Goal: Task Accomplishment & Management: Use online tool/utility

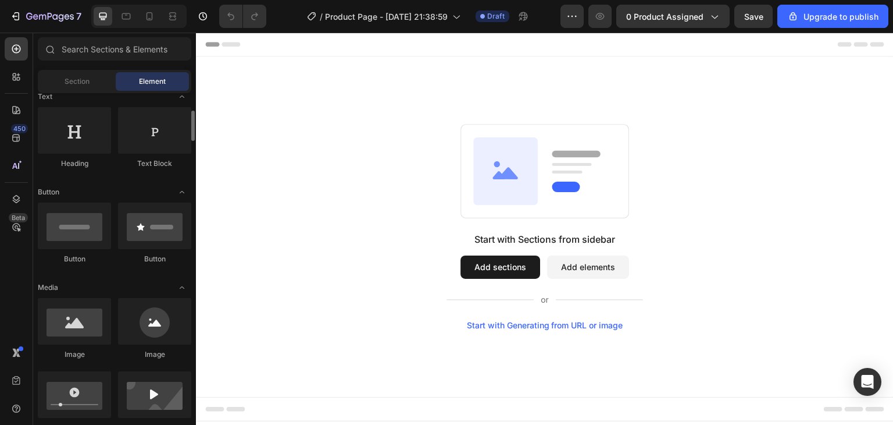
scroll to position [181, 0]
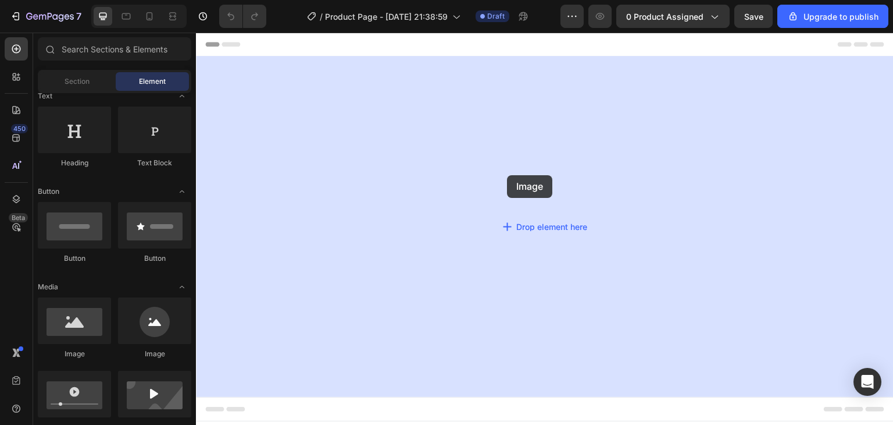
drag, startPoint x: 342, startPoint y: 351, endPoint x: 507, endPoint y: 175, distance: 240.7
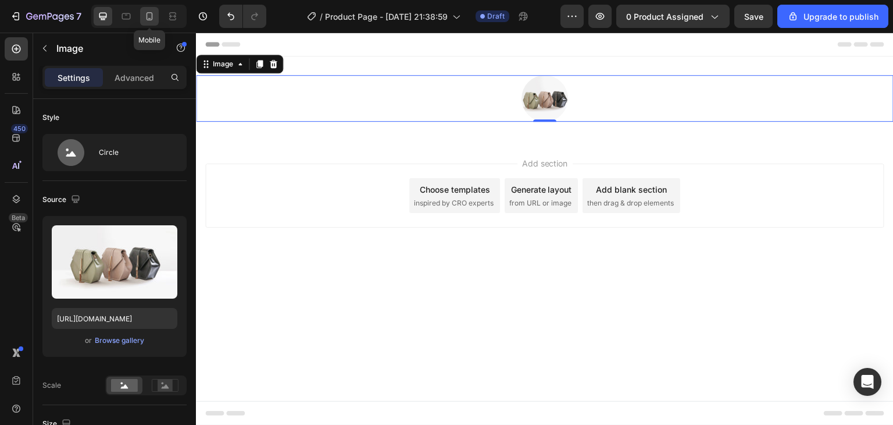
click at [149, 15] on icon at bounding box center [150, 16] width 12 height 12
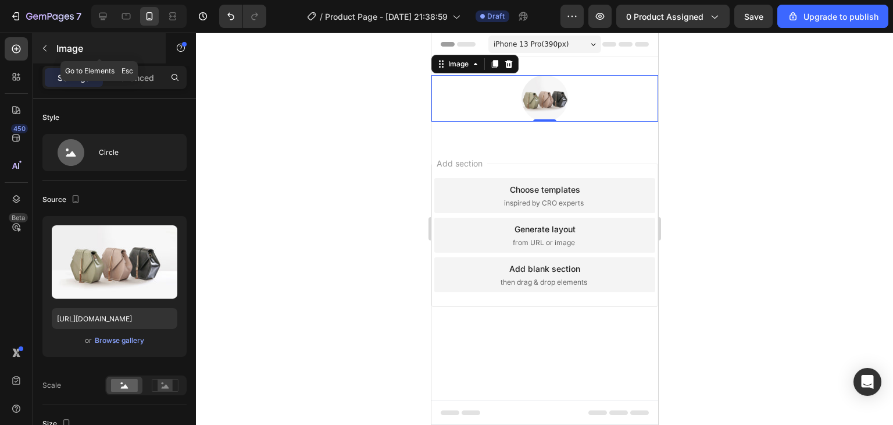
click at [52, 49] on button "button" at bounding box center [44, 48] width 19 height 19
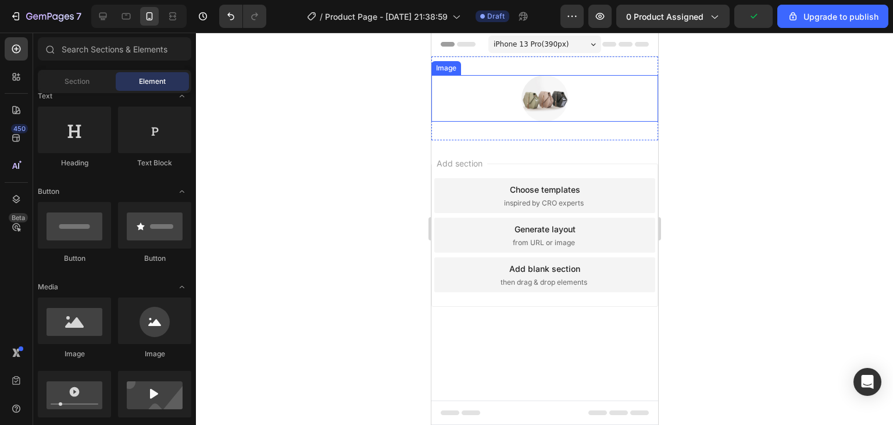
click at [545, 93] on img at bounding box center [544, 98] width 47 height 47
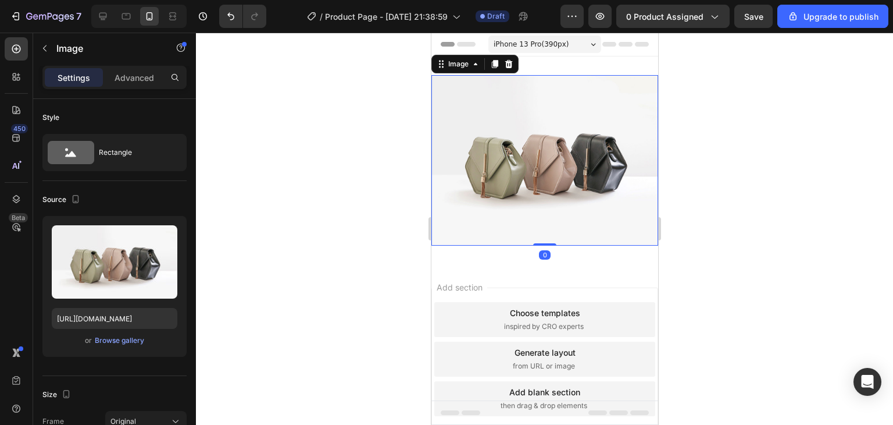
drag, startPoint x: 506, startPoint y: 351, endPoint x: 510, endPoint y: 121, distance: 230.4
click at [514, 86] on img at bounding box center [544, 160] width 227 height 170
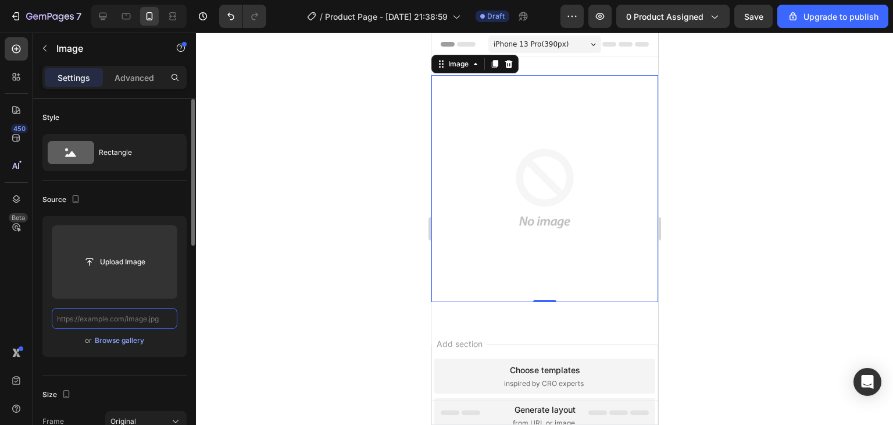
click at [102, 319] on input "text" at bounding box center [115, 318] width 126 height 21
paste input "[URL][DOMAIN_NAME]"
type input "[URL][DOMAIN_NAME]"
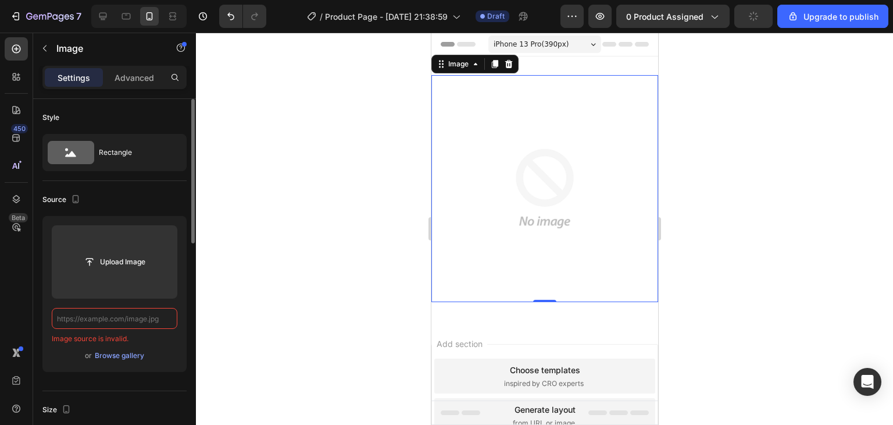
paste input "[URL][DOMAIN_NAME]"
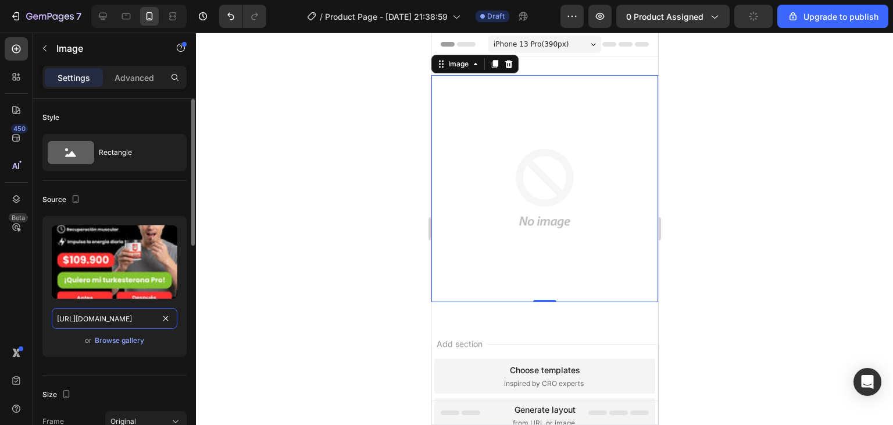
scroll to position [0, 263]
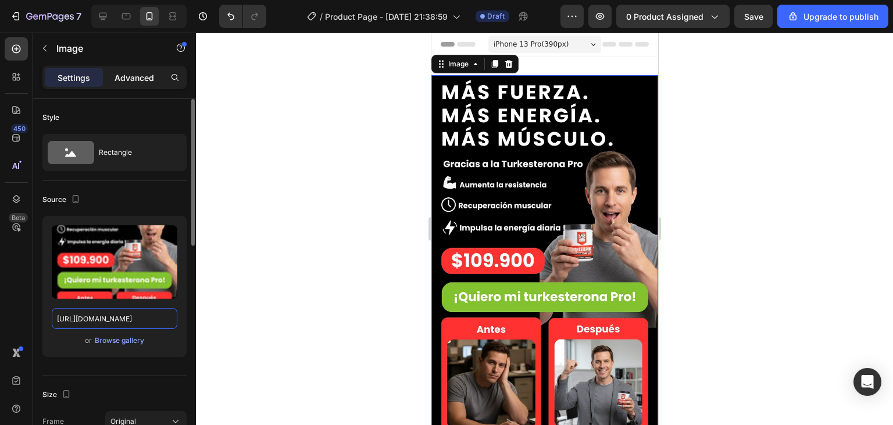
type input "[URL][DOMAIN_NAME]"
click at [144, 82] on p "Advanced" at bounding box center [135, 78] width 40 height 12
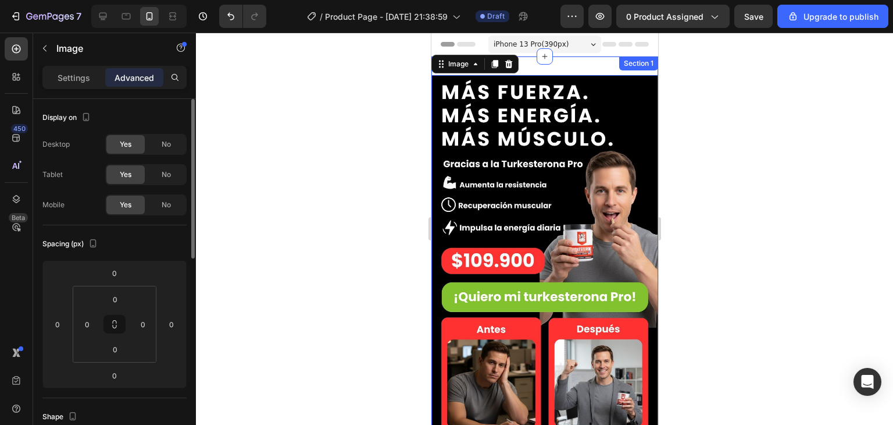
click at [565, 66] on div "Image 0 Section 1" at bounding box center [544, 263] width 227 height 415
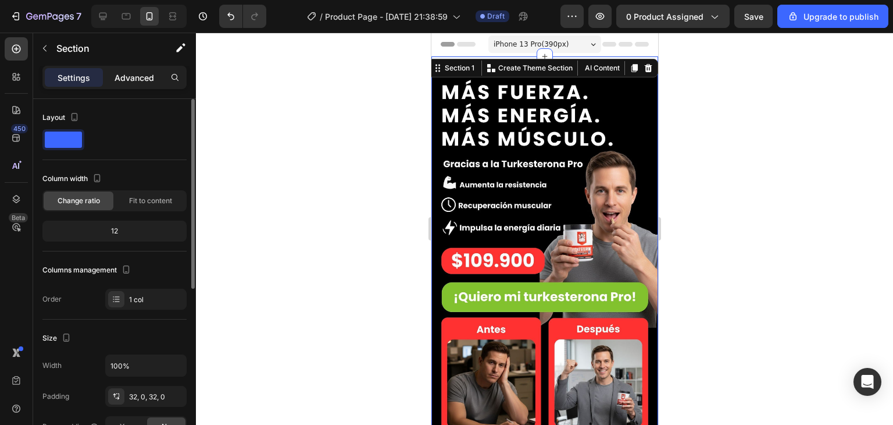
click at [139, 77] on p "Advanced" at bounding box center [135, 78] width 40 height 12
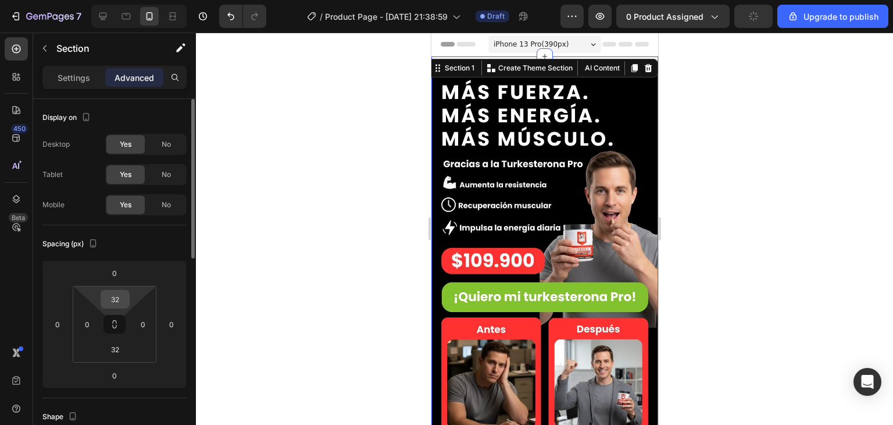
click at [122, 303] on input "32" at bounding box center [115, 298] width 23 height 17
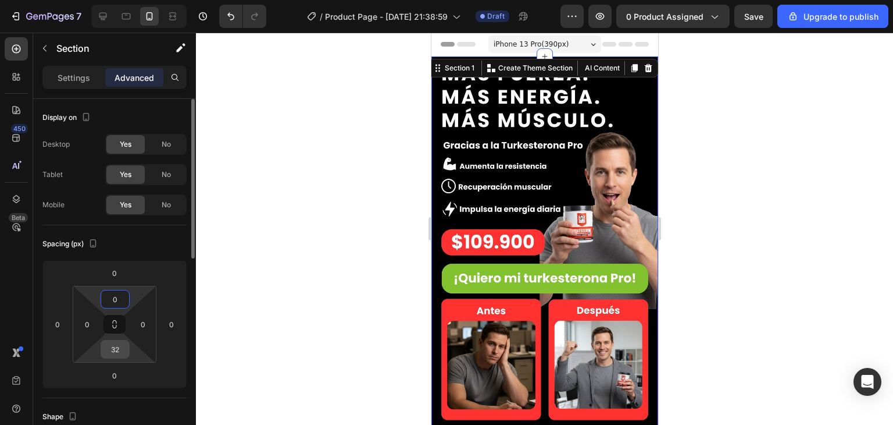
type input "0"
click at [121, 350] on input "32" at bounding box center [115, 348] width 23 height 17
type input "0"
click at [291, 268] on div at bounding box center [544, 229] width 697 height 392
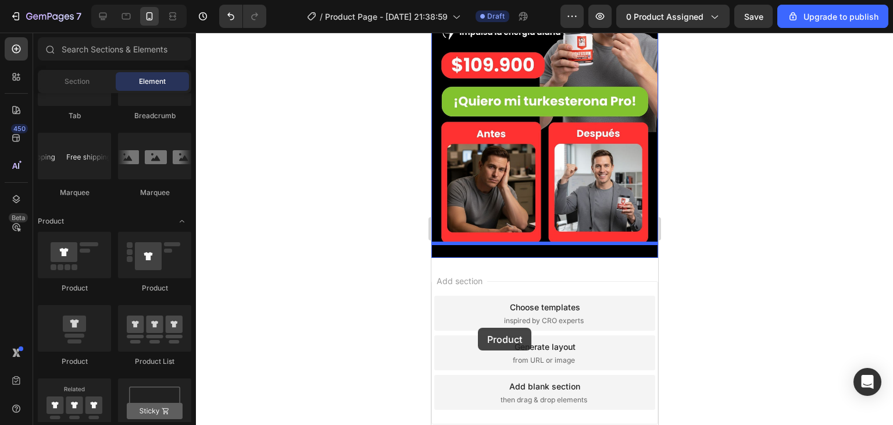
scroll to position [207, 0]
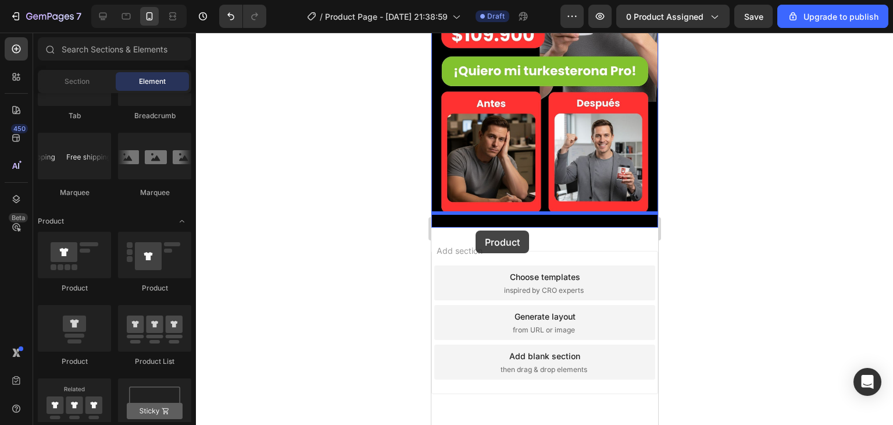
drag, startPoint x: 511, startPoint y: 359, endPoint x: 475, endPoint y: 229, distance: 135.0
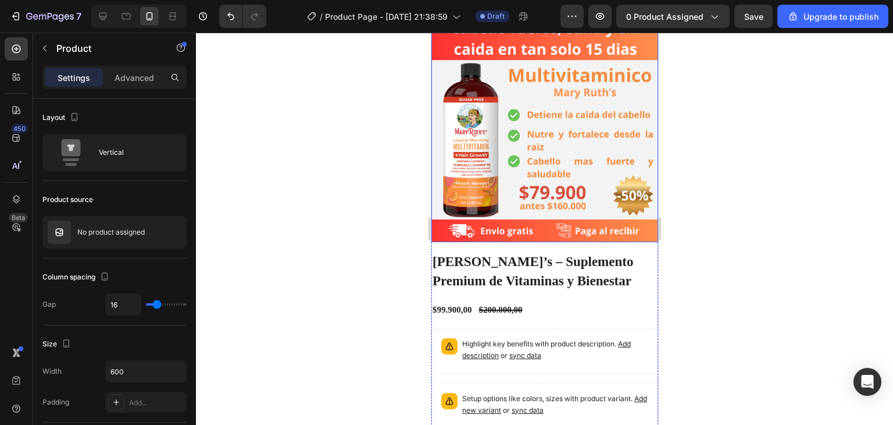
scroll to position [424, 0]
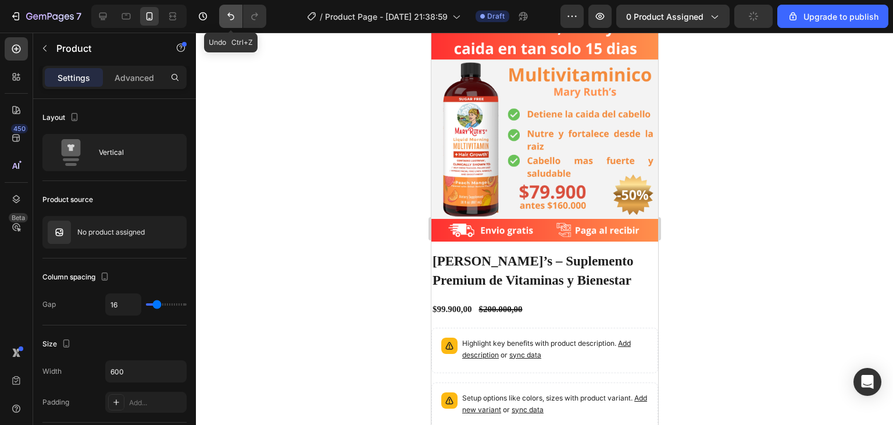
click at [234, 15] on icon "Undo/Redo" at bounding box center [231, 16] width 12 height 12
click at [228, 10] on button "Undo/Redo" at bounding box center [230, 16] width 23 height 23
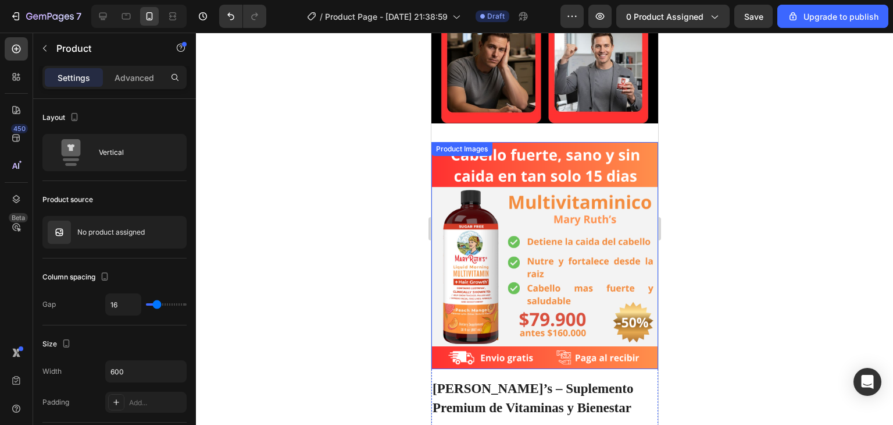
scroll to position [287, 0]
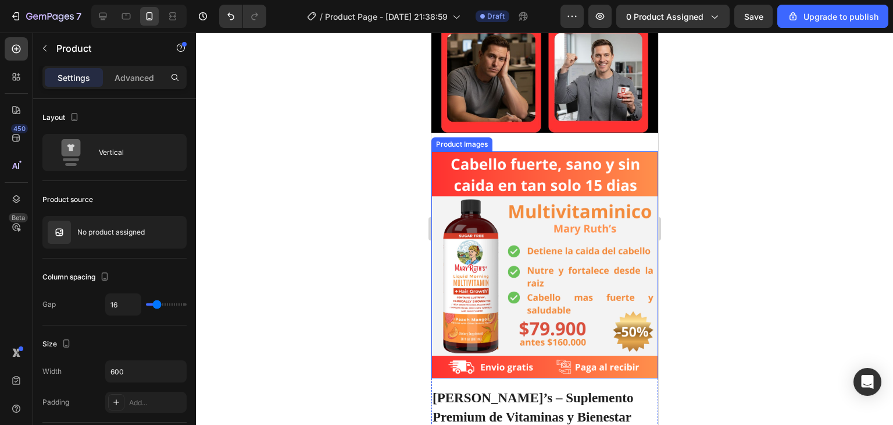
click at [520, 173] on img at bounding box center [544, 264] width 227 height 227
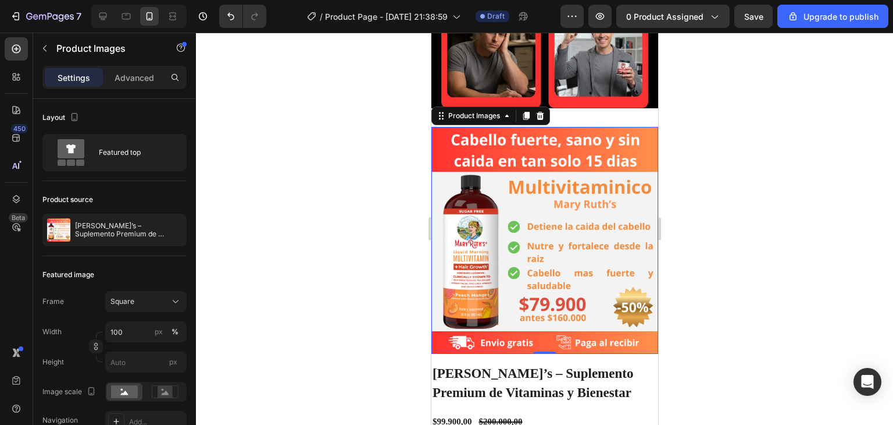
scroll to position [311, 0]
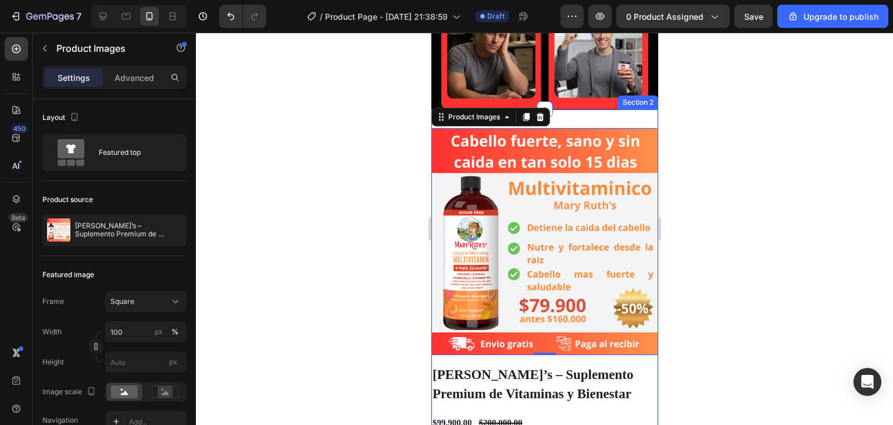
click at [613, 119] on div "Product Images 0 MaryRuth’s – Suplemento Premium de Vitaminas y Bienestar Produ…" at bounding box center [544, 409] width 227 height 600
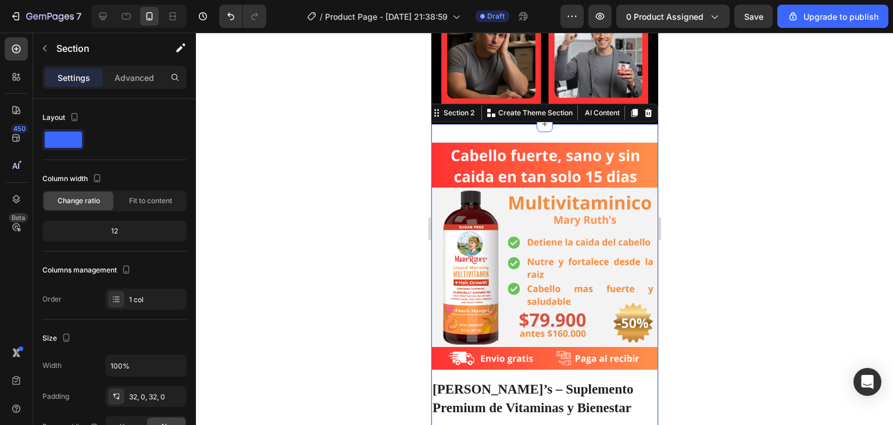
scroll to position [242, 0]
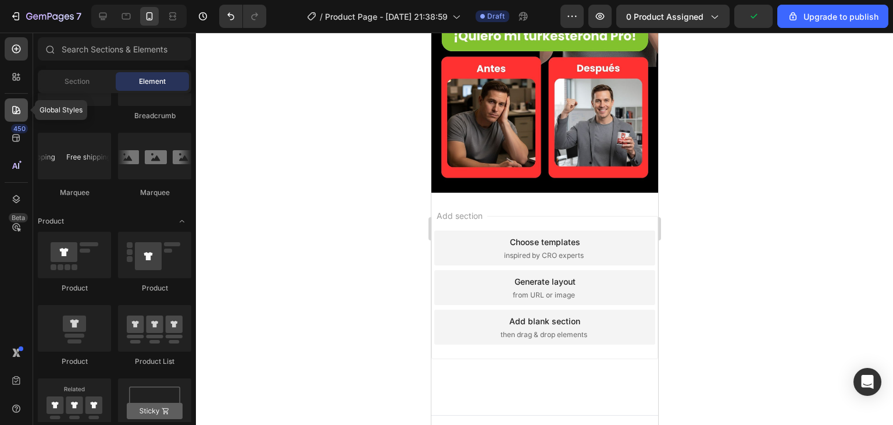
click at [17, 113] on icon at bounding box center [16, 110] width 8 height 8
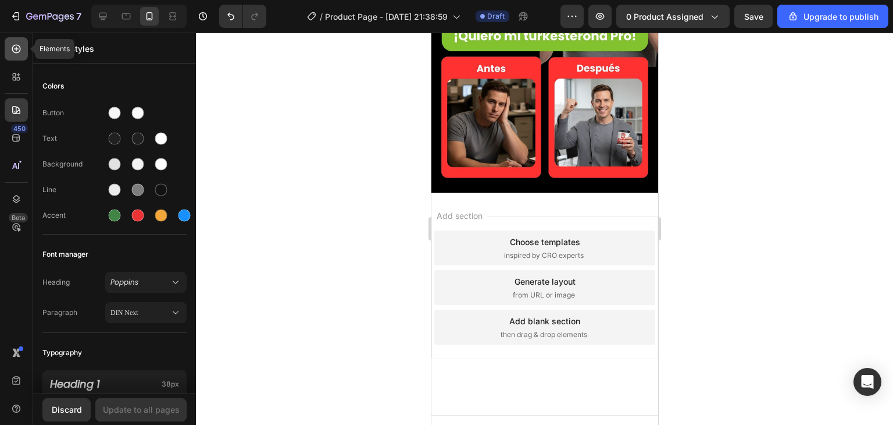
click at [16, 49] on icon at bounding box center [16, 49] width 5 height 5
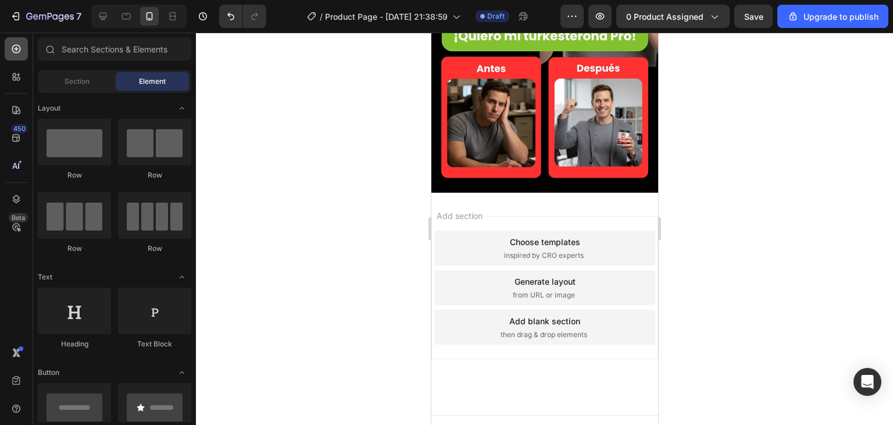
scroll to position [1368, 0]
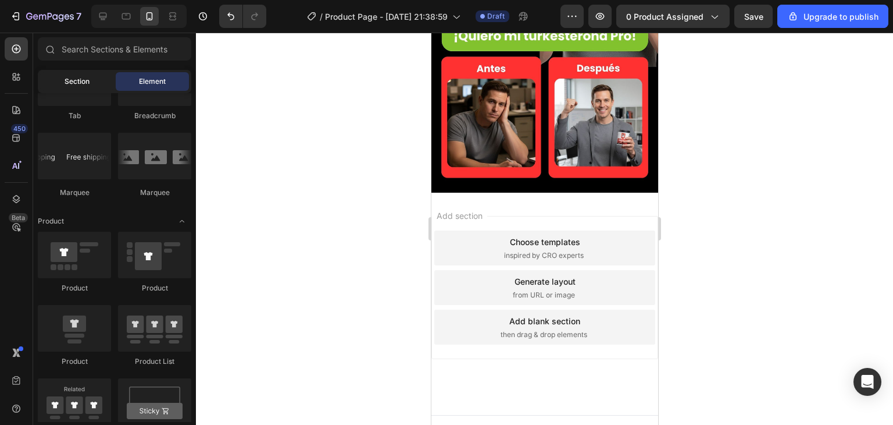
click at [79, 80] on span "Section" at bounding box center [77, 81] width 25 height 10
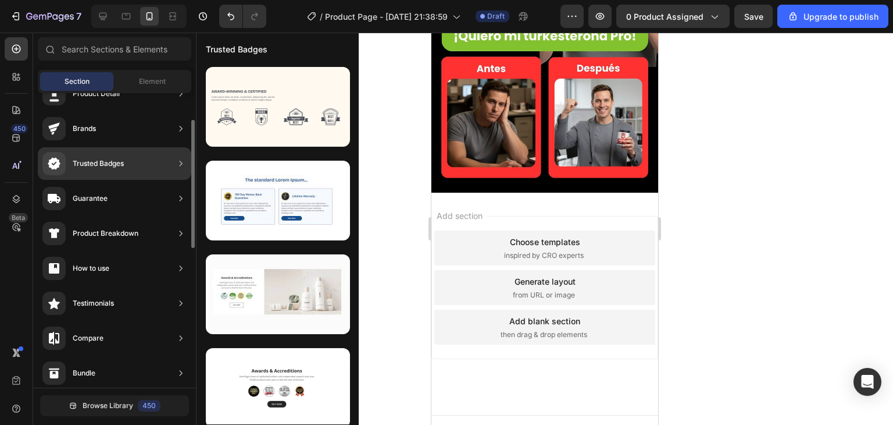
scroll to position [60, 0]
click at [177, 232] on icon at bounding box center [181, 233] width 12 height 12
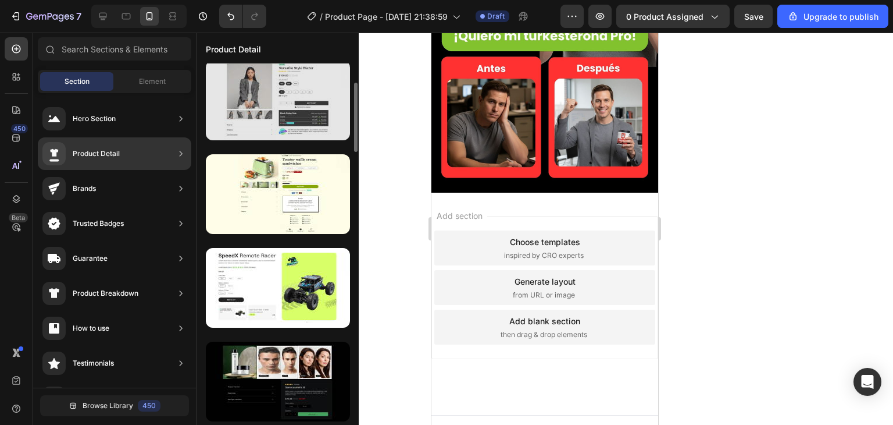
scroll to position [0, 0]
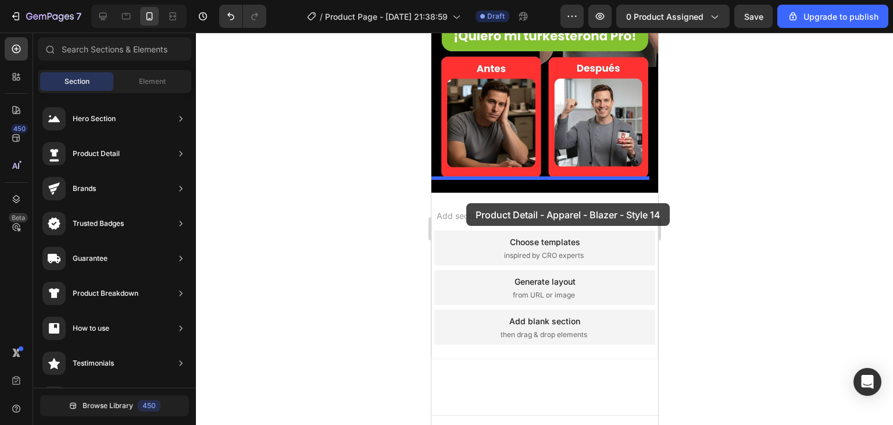
drag, startPoint x: 693, startPoint y: 143, endPoint x: 466, endPoint y: 196, distance: 233.7
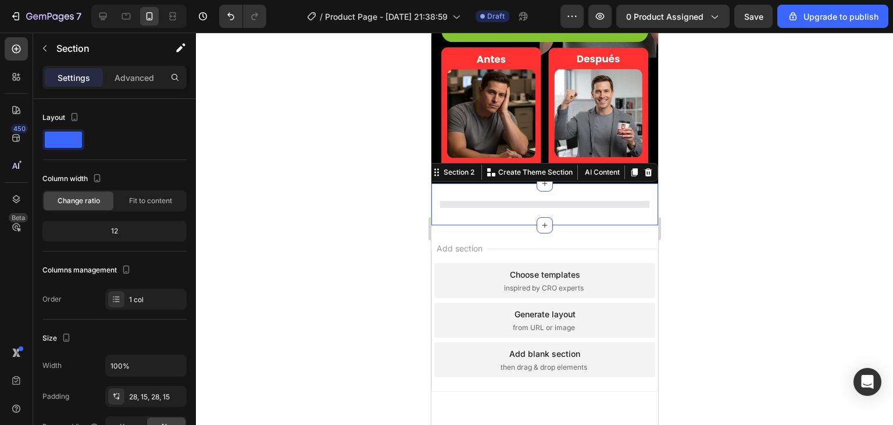
scroll to position [311, 0]
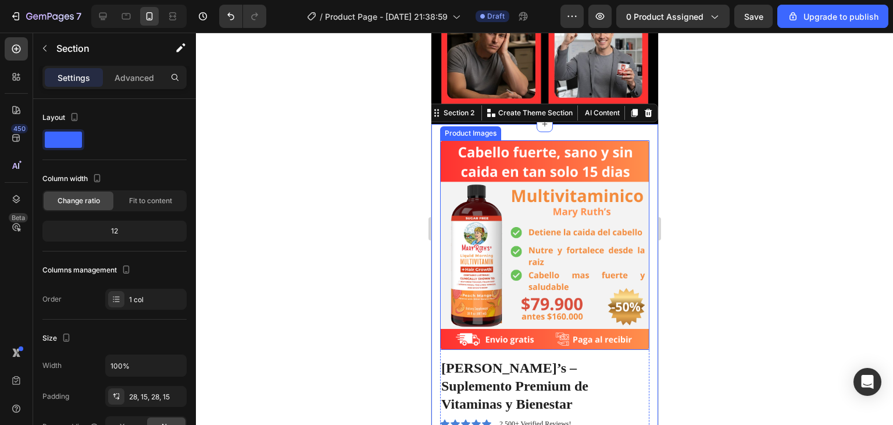
click at [503, 199] on img at bounding box center [544, 244] width 209 height 209
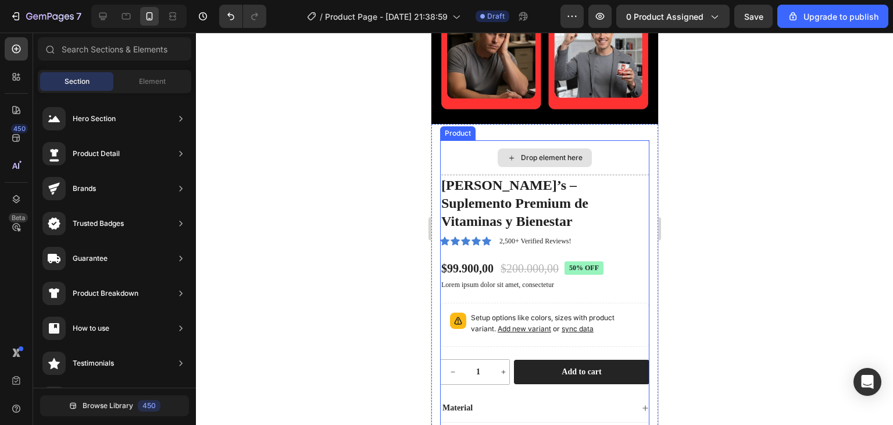
click at [468, 140] on div "Drop element here" at bounding box center [544, 157] width 209 height 35
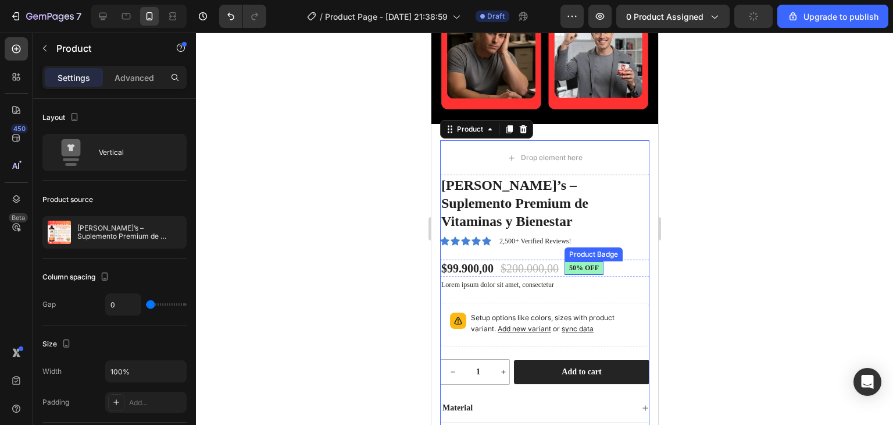
click at [580, 261] on pre "50% off" at bounding box center [583, 268] width 39 height 14
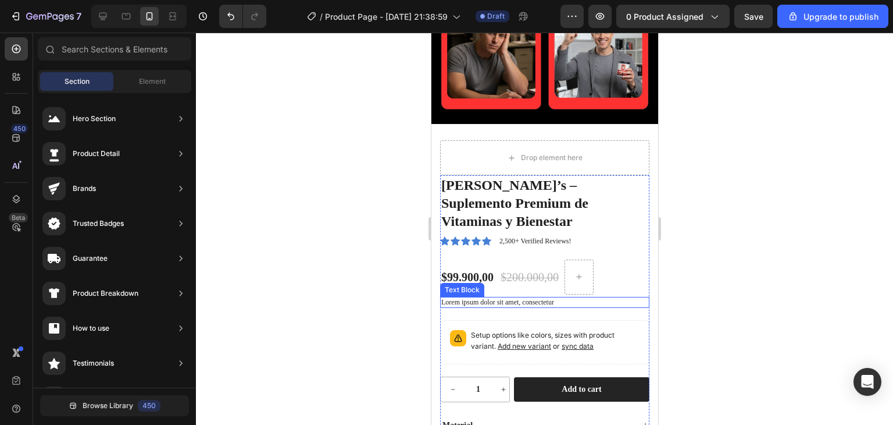
click at [524, 298] on p "Lorem ipsum dolor sit amet, consectetur" at bounding box center [544, 302] width 207 height 9
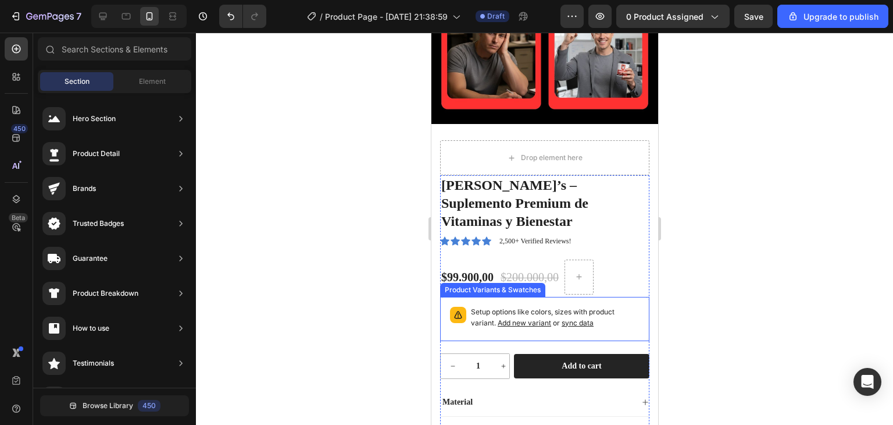
click at [612, 307] on p "Setup options like colors, sizes with product variant. Add new variant or sync …" at bounding box center [555, 318] width 169 height 22
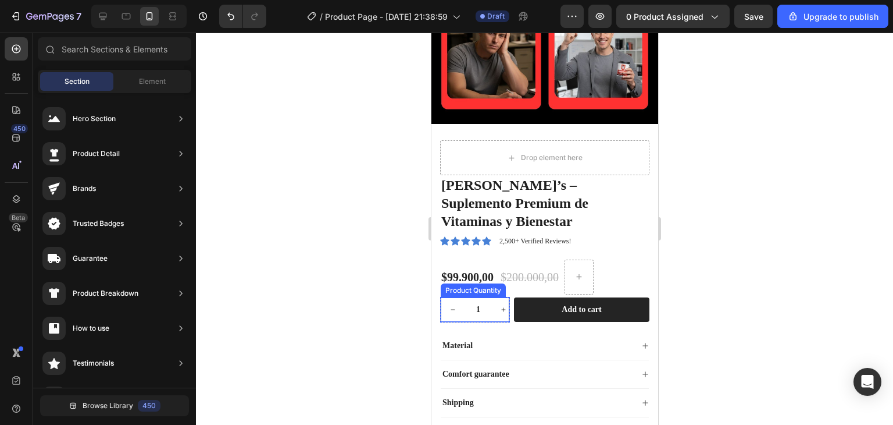
click at [489, 297] on input "1" at bounding box center [478, 309] width 26 height 24
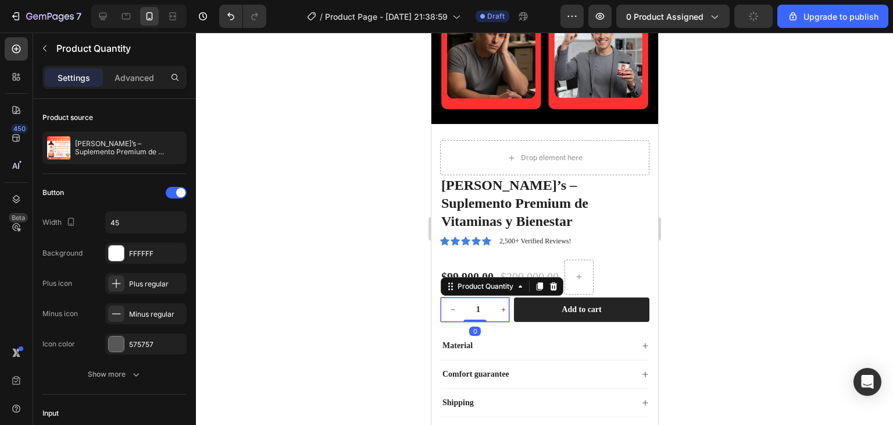
click at [451, 297] on button "decrement" at bounding box center [452, 309] width 24 height 24
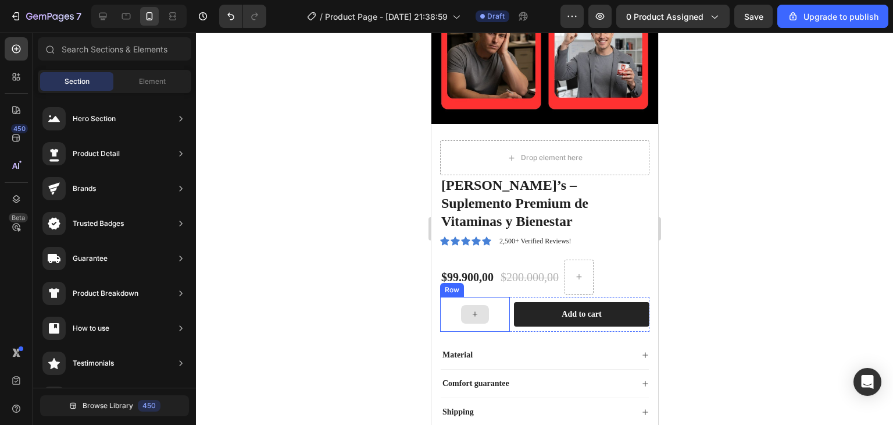
click at [500, 297] on div at bounding box center [475, 314] width 70 height 35
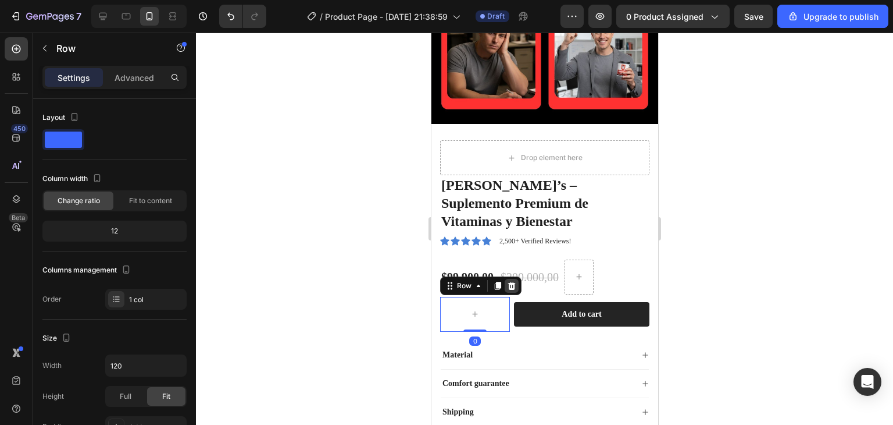
click at [510, 281] on icon at bounding box center [511, 285] width 9 height 9
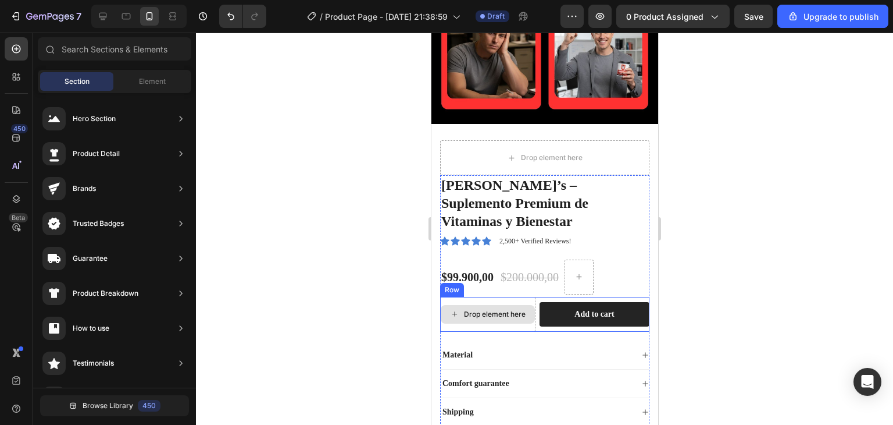
click at [525, 297] on div "Drop element here" at bounding box center [487, 314] width 95 height 35
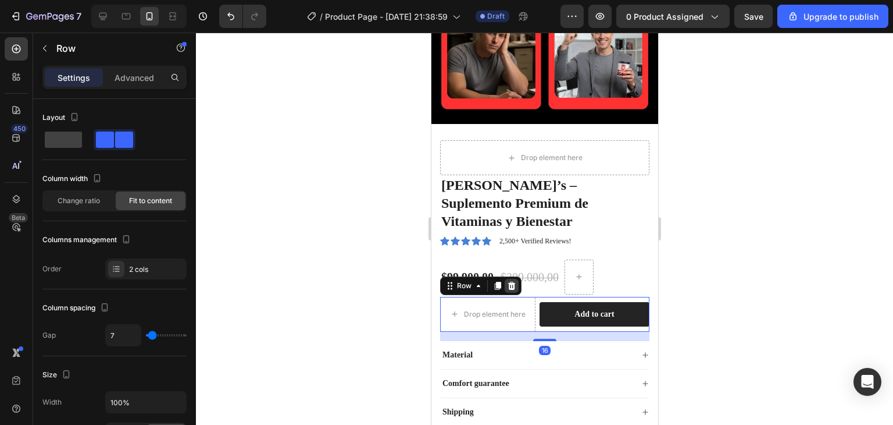
click at [514, 281] on icon at bounding box center [511, 285] width 9 height 9
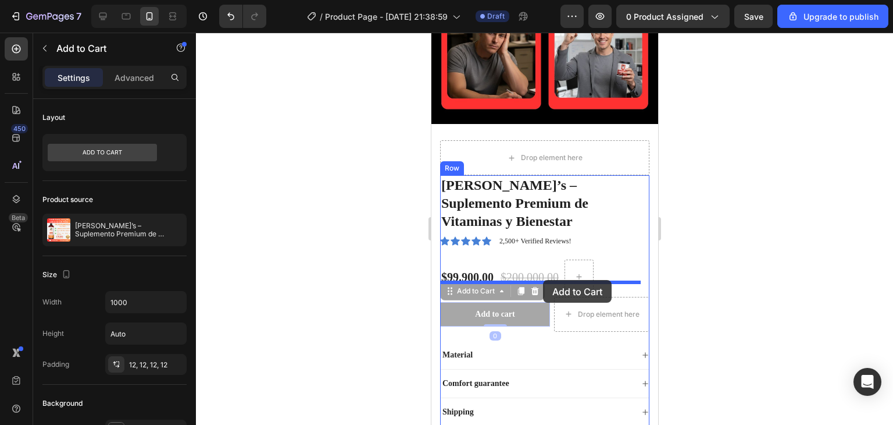
drag, startPoint x: 482, startPoint y: 289, endPoint x: 543, endPoint y: 280, distance: 61.1
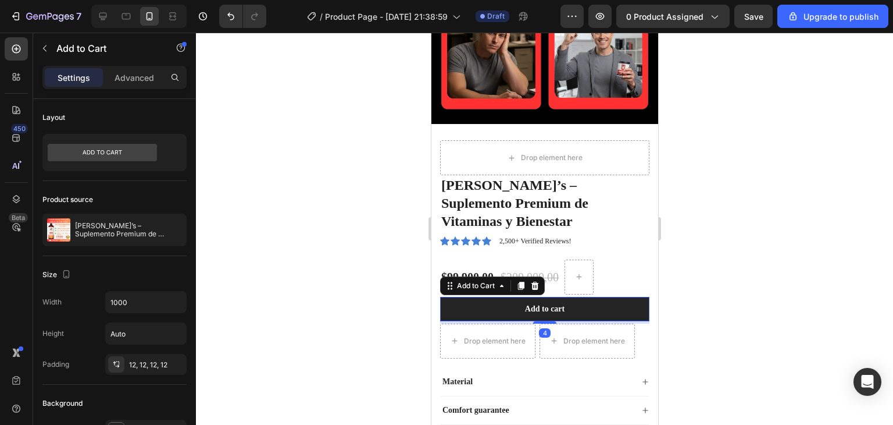
click at [716, 265] on div at bounding box center [544, 229] width 697 height 392
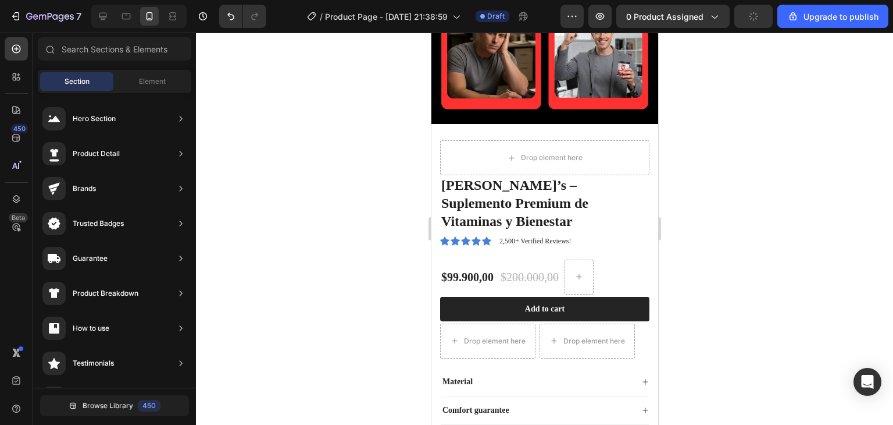
click at [738, 222] on div at bounding box center [544, 229] width 697 height 392
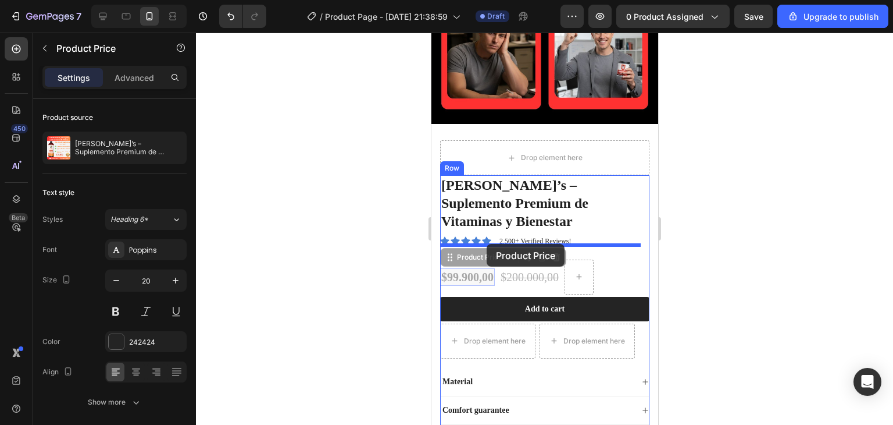
drag, startPoint x: 478, startPoint y: 259, endPoint x: 486, endPoint y: 244, distance: 17.5
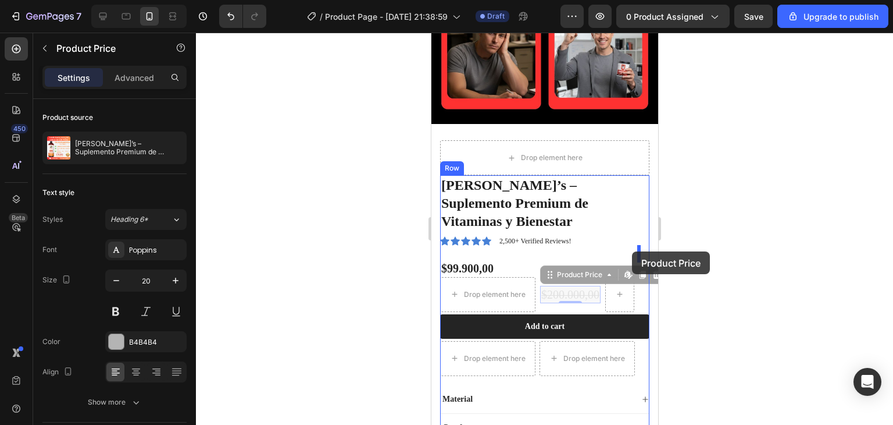
drag, startPoint x: 557, startPoint y: 275, endPoint x: 631, endPoint y: 251, distance: 78.4
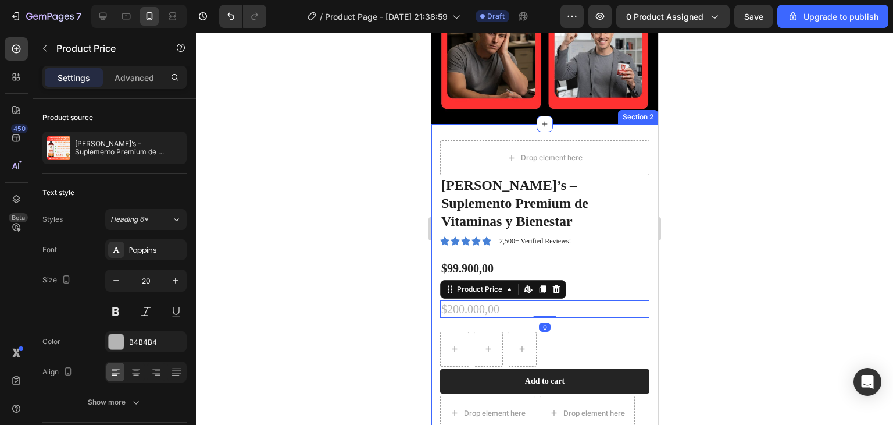
click at [702, 265] on div at bounding box center [544, 229] width 697 height 392
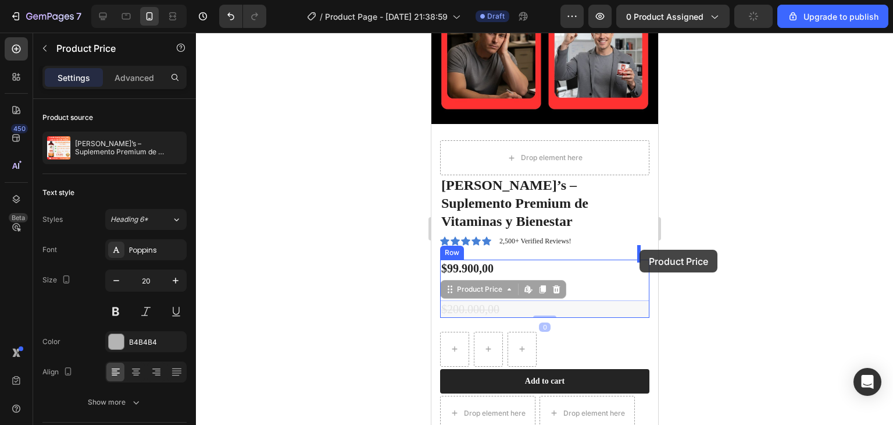
drag, startPoint x: 475, startPoint y: 293, endPoint x: 639, endPoint y: 250, distance: 170.3
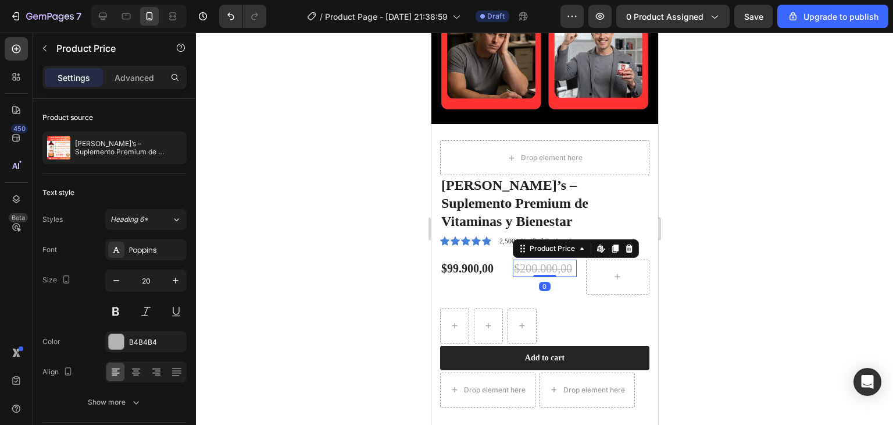
click at [674, 258] on div at bounding box center [544, 229] width 697 height 392
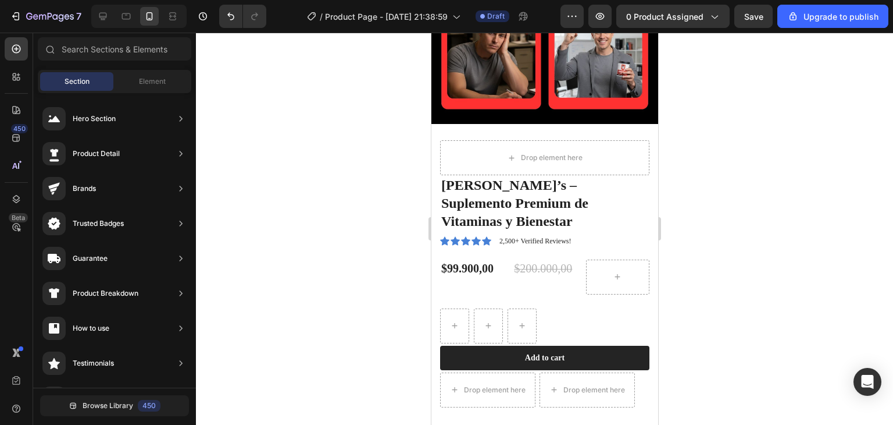
click at [706, 248] on div at bounding box center [544, 229] width 697 height 392
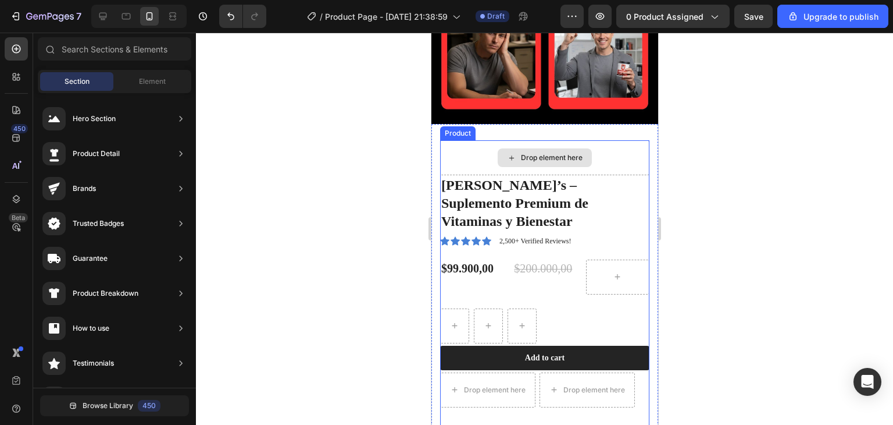
click at [607, 140] on div "Drop element here" at bounding box center [544, 157] width 209 height 35
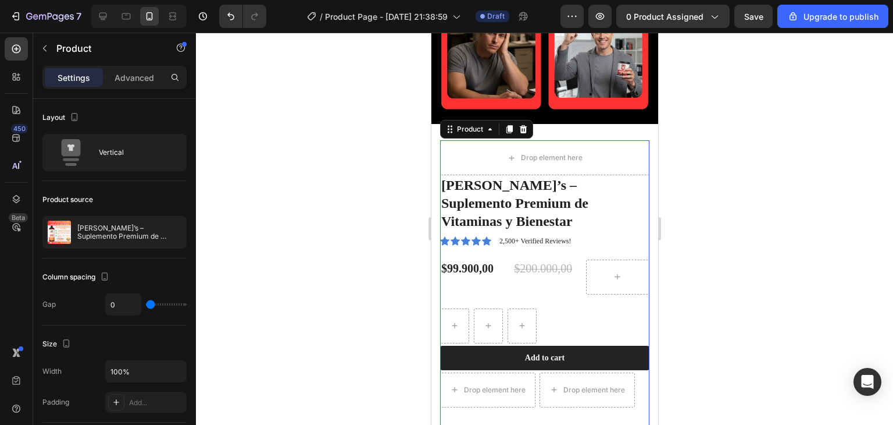
click at [711, 186] on div at bounding box center [544, 229] width 697 height 392
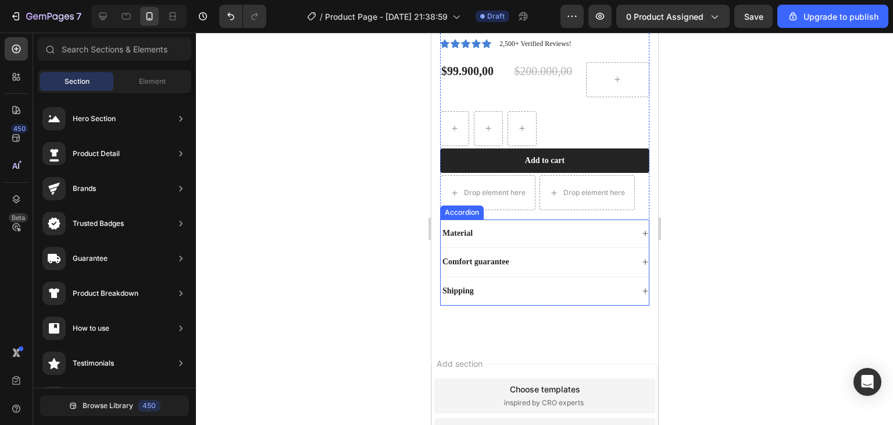
scroll to position [494, 0]
click at [505, 234] on div "Material" at bounding box center [536, 233] width 192 height 14
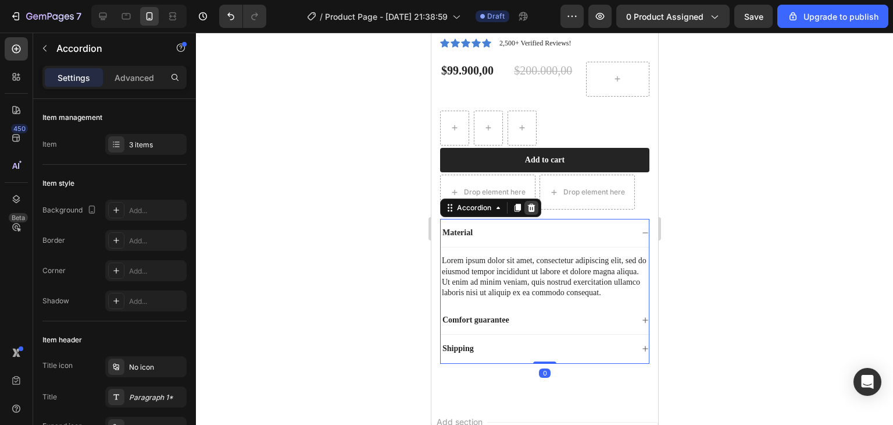
click at [529, 210] on icon at bounding box center [532, 208] width 8 height 8
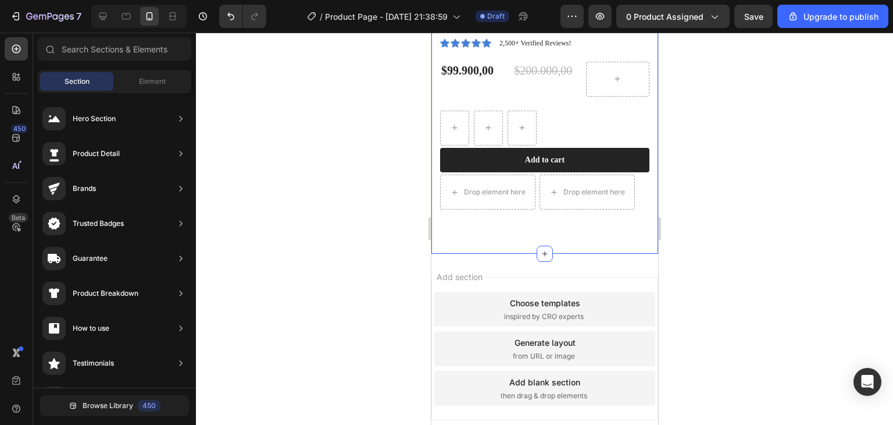
click at [683, 245] on div at bounding box center [544, 229] width 697 height 392
click at [564, 238] on div "Drop element here [PERSON_NAME]’s – Suplemento Premium de Vitaminas y Bienestar…" at bounding box center [544, 89] width 227 height 327
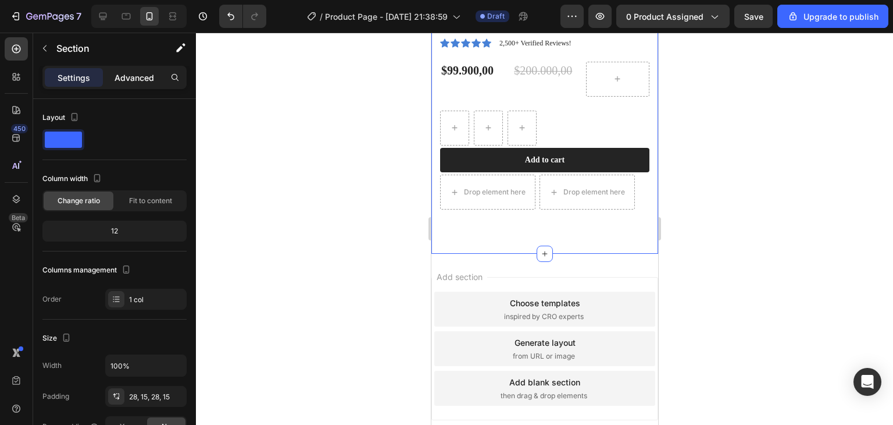
click at [138, 72] on p "Advanced" at bounding box center [135, 78] width 40 height 12
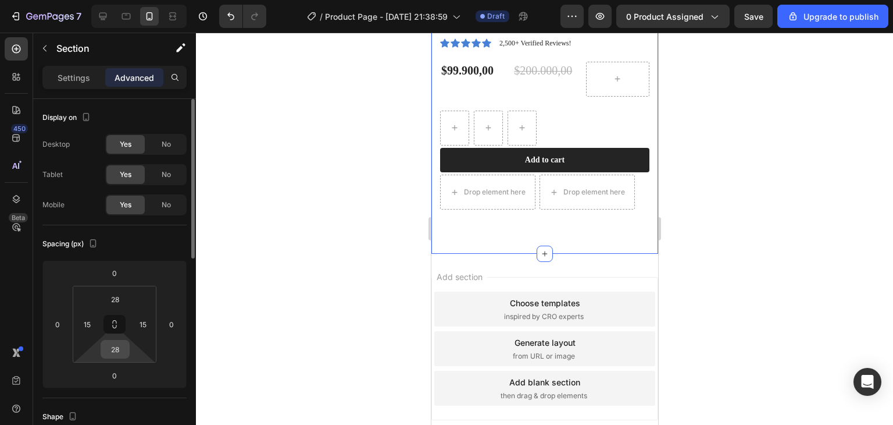
click at [124, 345] on input "28" at bounding box center [115, 348] width 23 height 17
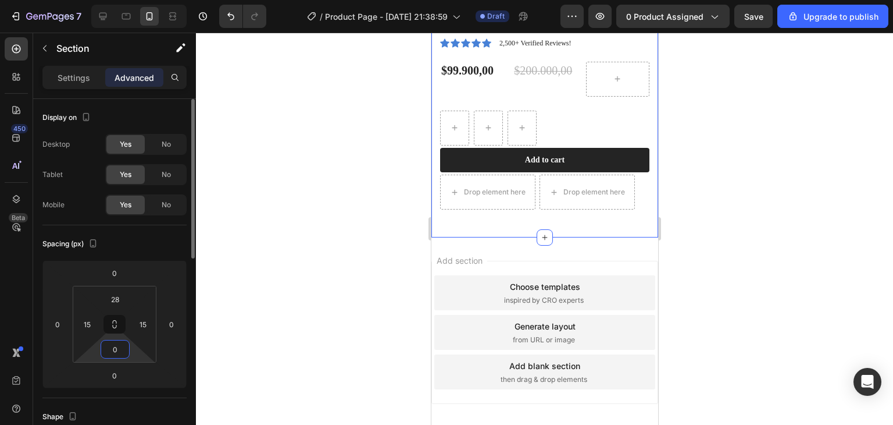
type input "0"
click at [123, 292] on input "28" at bounding box center [115, 298] width 23 height 17
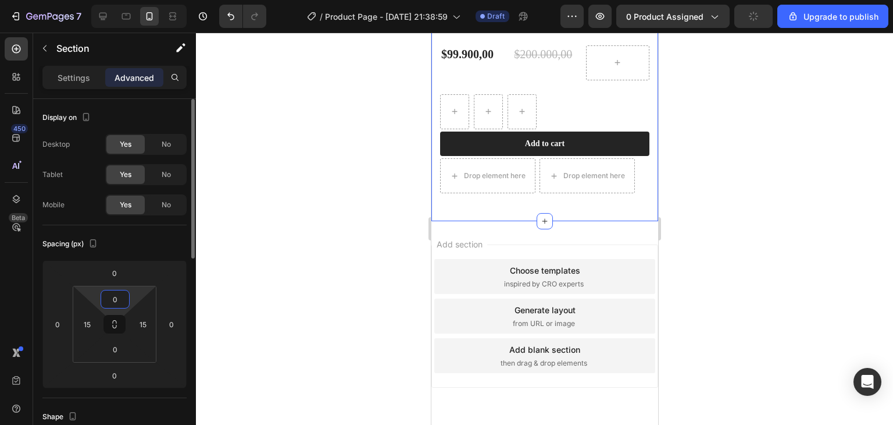
type input "0"
click at [392, 298] on div at bounding box center [544, 229] width 697 height 392
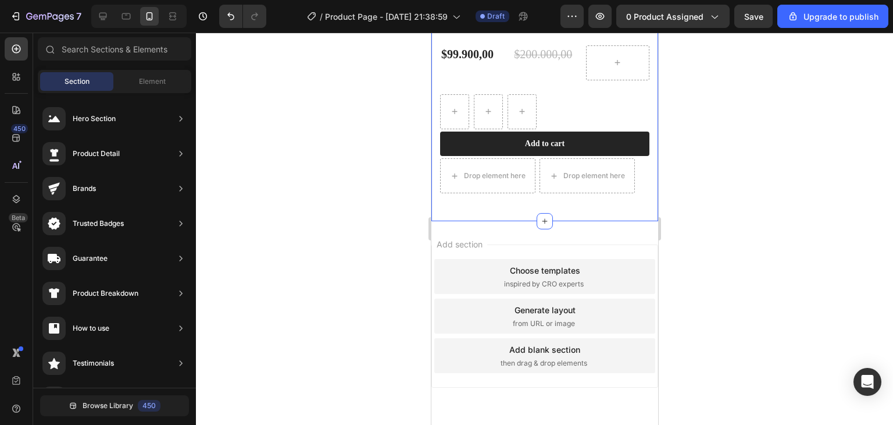
click at [495, 212] on div "Drop element here [PERSON_NAME]’s – Suplemento Premium de Vitaminas y Bienestar…" at bounding box center [544, 73] width 209 height 295
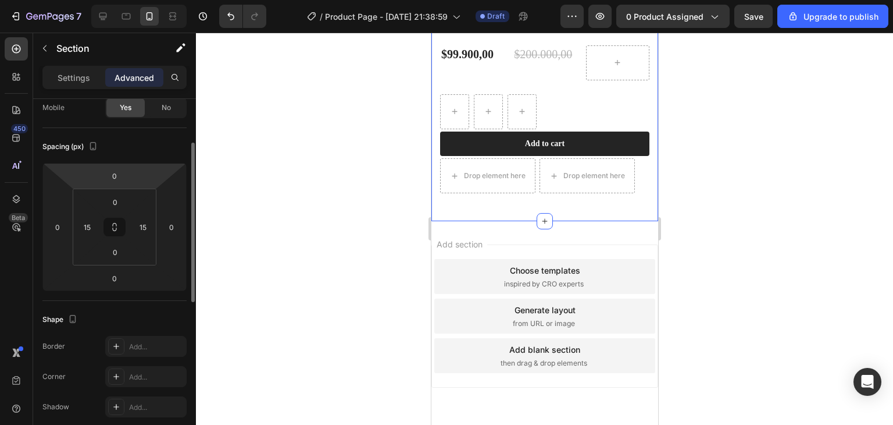
scroll to position [98, 0]
click at [761, 188] on div at bounding box center [544, 229] width 697 height 392
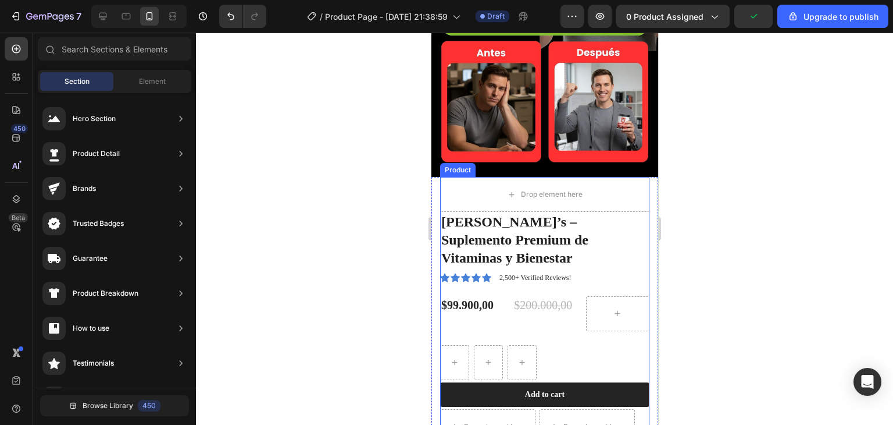
scroll to position [257, 0]
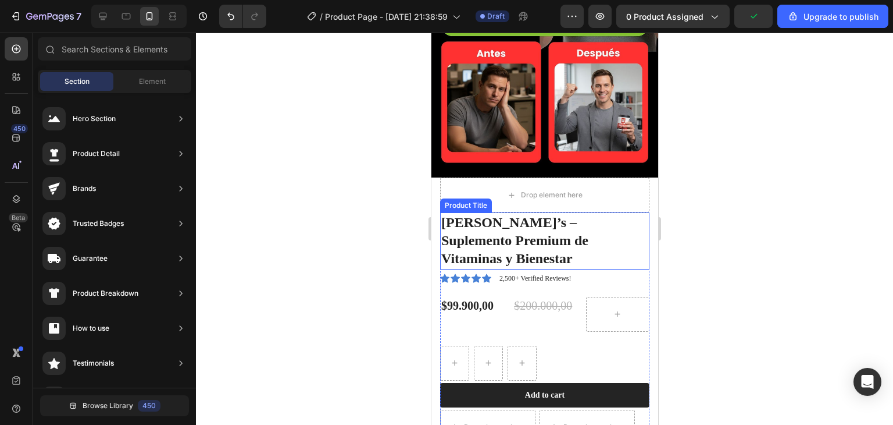
click at [561, 223] on h1 "[PERSON_NAME]’s – Suplemento Premium de Vitaminas y Bienestar" at bounding box center [544, 240] width 209 height 57
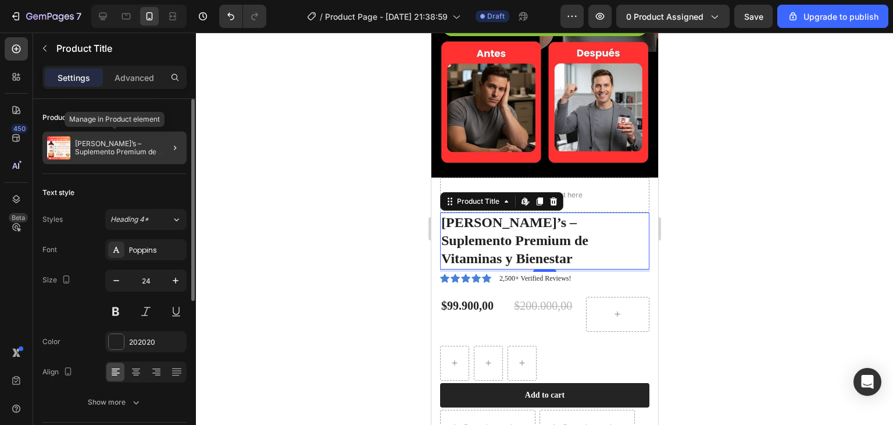
click at [150, 152] on p "[PERSON_NAME]’s – Suplemento Premium de Vitaminas y Bienestar" at bounding box center [128, 148] width 107 height 16
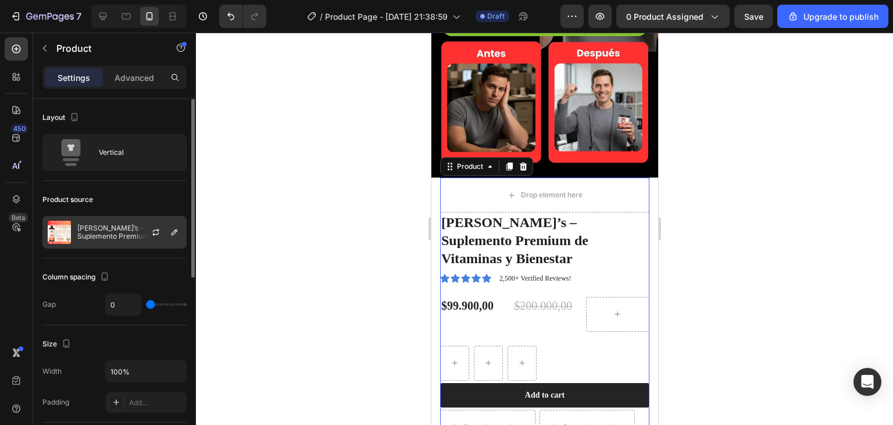
click at [142, 224] on div at bounding box center [160, 231] width 51 height 31
click at [156, 232] on icon "button" at bounding box center [155, 231] width 9 height 9
click at [126, 227] on p "[PERSON_NAME]’s – Suplemento Premium de Vitaminas y Bienestar" at bounding box center [129, 232] width 104 height 16
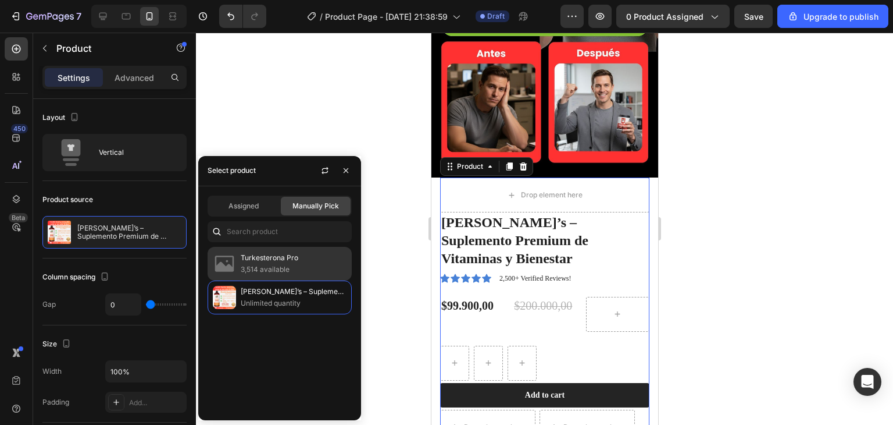
click at [251, 266] on p "3,514 available" at bounding box center [294, 270] width 106 height 12
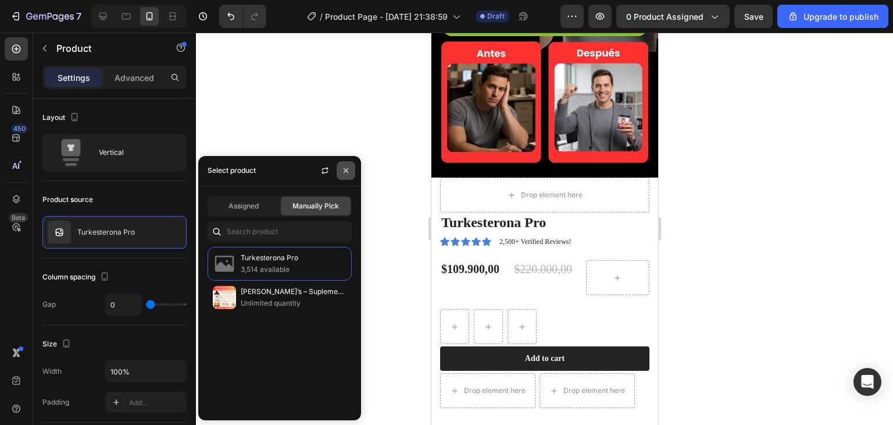
click at [348, 170] on icon "button" at bounding box center [345, 170] width 9 height 9
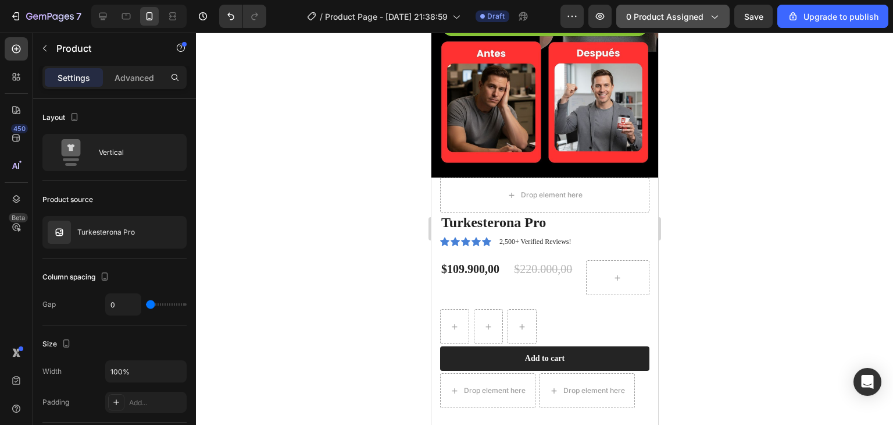
click at [706, 22] on button "0 product assigned" at bounding box center [673, 16] width 113 height 23
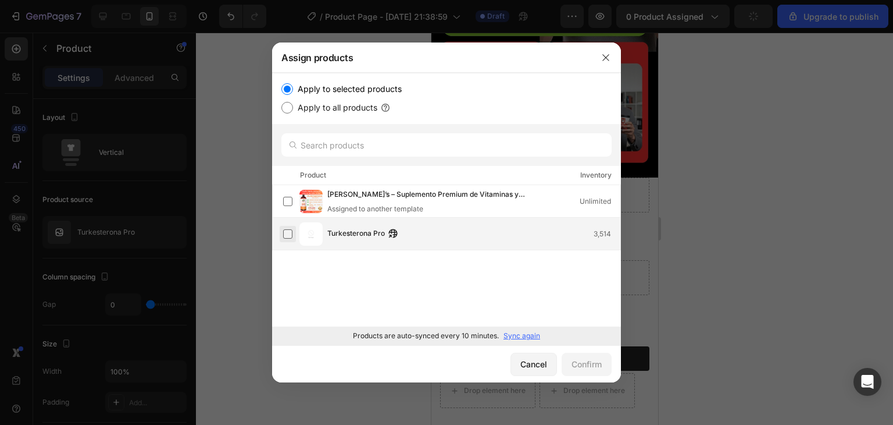
click at [286, 233] on label at bounding box center [287, 233] width 9 height 9
click at [569, 362] on button "Confirm" at bounding box center [587, 364] width 50 height 23
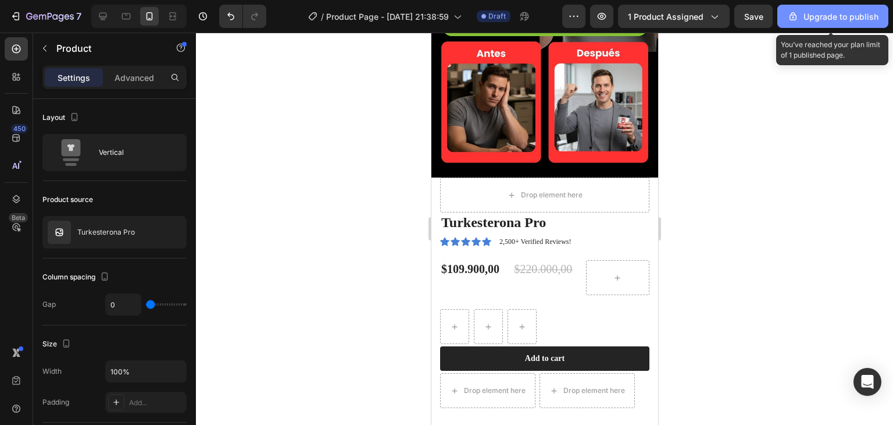
click at [821, 14] on div "Upgrade to publish" at bounding box center [833, 16] width 91 height 12
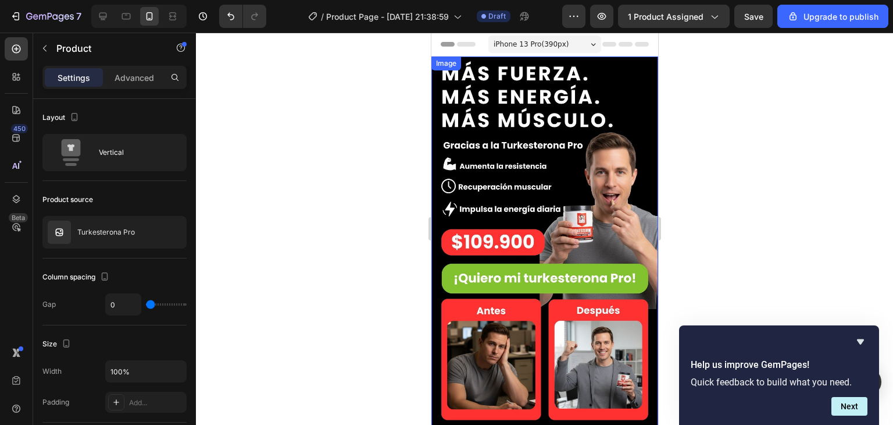
scroll to position [0, 0]
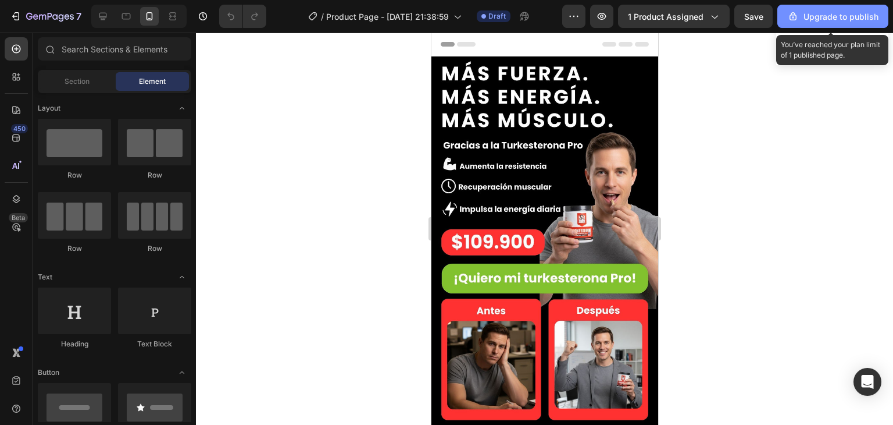
click at [791, 19] on icon "button" at bounding box center [794, 16] width 12 height 12
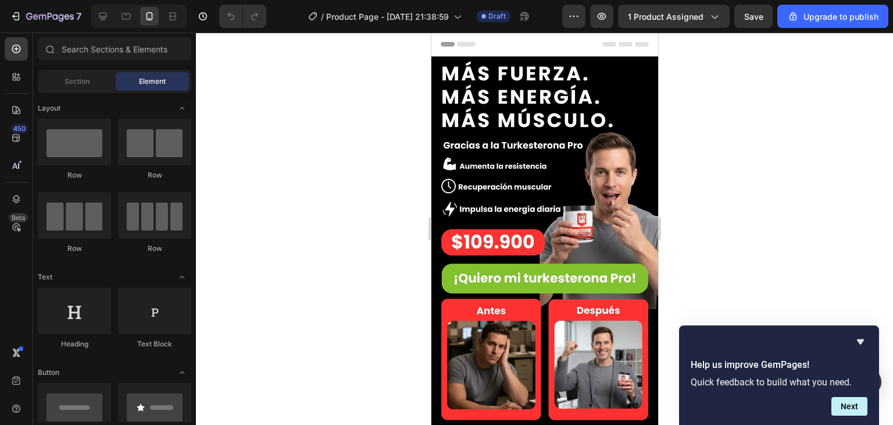
click at [714, 123] on div at bounding box center [544, 229] width 697 height 392
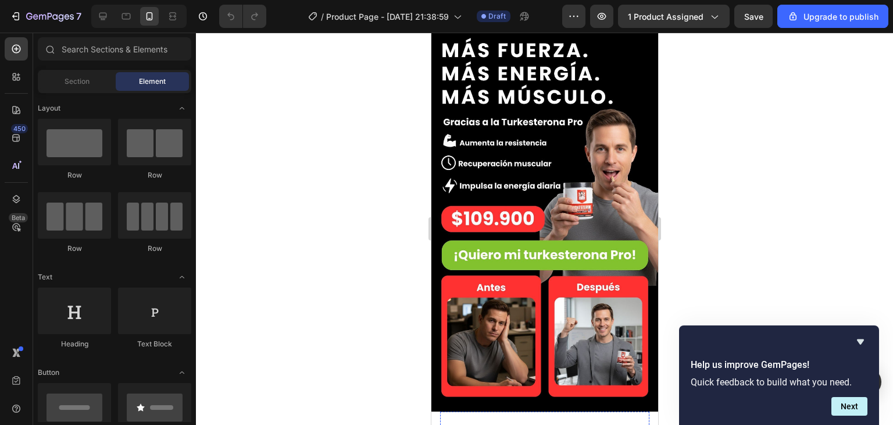
scroll to position [23, 0]
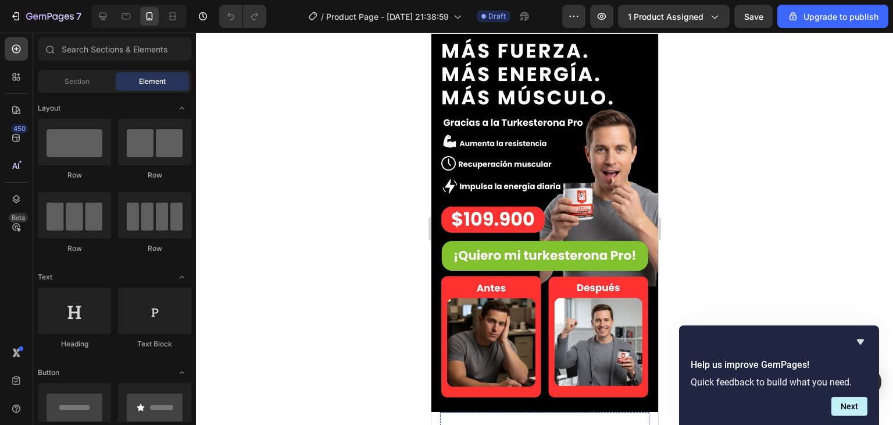
click at [529, 133] on img at bounding box center [544, 223] width 227 height 378
